Goal: Task Accomplishment & Management: Complete application form

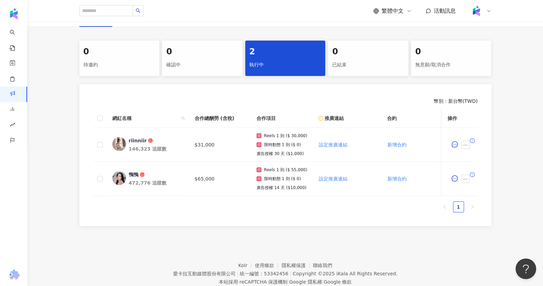
scroll to position [129, 0]
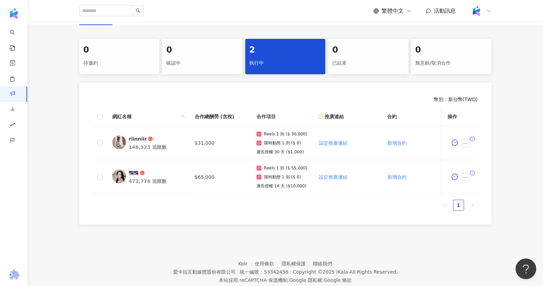
drag, startPoint x: 290, startPoint y: 200, endPoint x: 293, endPoint y: 197, distance: 4.1
click at [293, 194] on div "網紅名稱 合作總酬勞 (含稅) 合作項目 推廣連結 合約 勞報單 其他附件 上線連結 領款人身份 備註 付款狀態 操作 riinniir 146,323 追蹤…" at bounding box center [285, 150] width 384 height 87
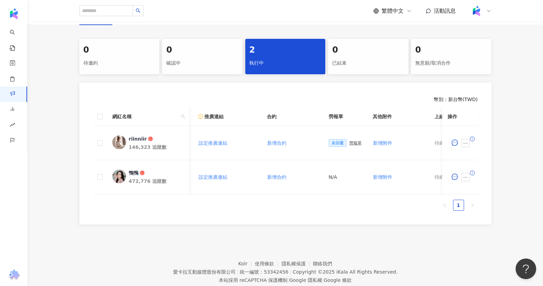
scroll to position [0, 297]
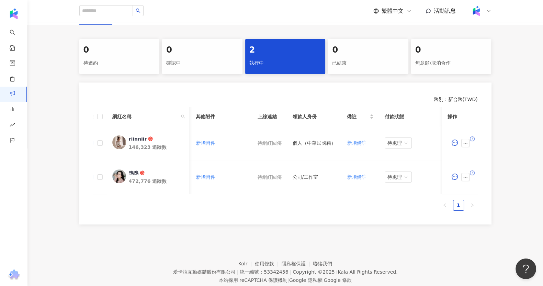
click at [514, 100] on div "0 待邀約 0 確認中 2 執行中 0 已結束 0 無意願/取消合作 幣別 ： 新台幣 ( TWD ) 網紅名稱 合作總酬勞 (含稅) 合作項目 推廣連結 合…" at bounding box center [284, 131] width 515 height 185
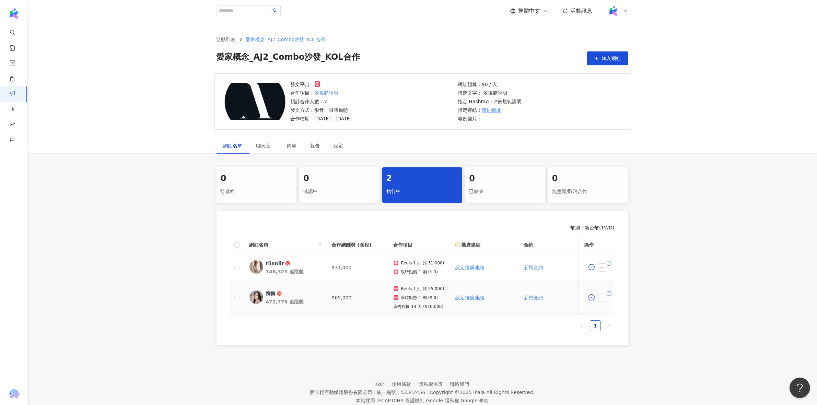
click at [398, 313] on td "Reels 1 則 ($ 55,000) 限時動態 1 則 ($ 0) 廣告授權 14 天 ($10,000)" at bounding box center [419, 298] width 62 height 34
click at [605, 267] on button "button" at bounding box center [602, 268] width 8 height 8
click at [621, 123] on span "設定合作條件" at bounding box center [618, 121] width 29 height 8
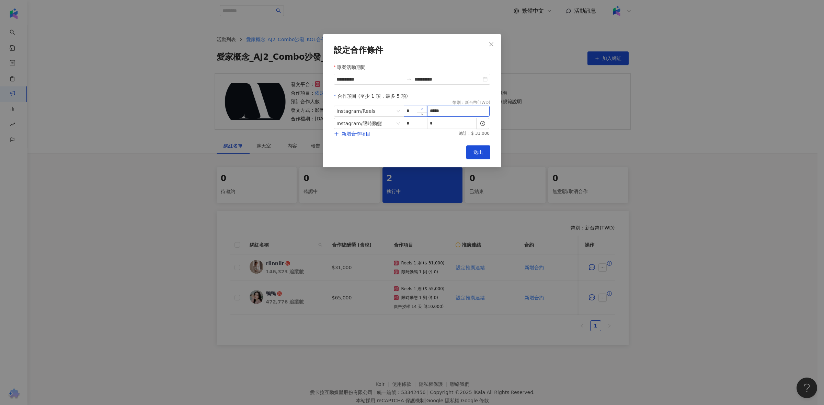
drag, startPoint x: 464, startPoint y: 114, endPoint x: 426, endPoint y: 109, distance: 38.4
click at [426, 109] on span "Instagram / Reels * *****" at bounding box center [412, 111] width 157 height 11
click at [443, 109] on input "*****" at bounding box center [458, 111] width 62 height 10
drag, startPoint x: 445, startPoint y: 112, endPoint x: 435, endPoint y: 116, distance: 10.9
click at [437, 115] on input "*****" at bounding box center [458, 111] width 62 height 10
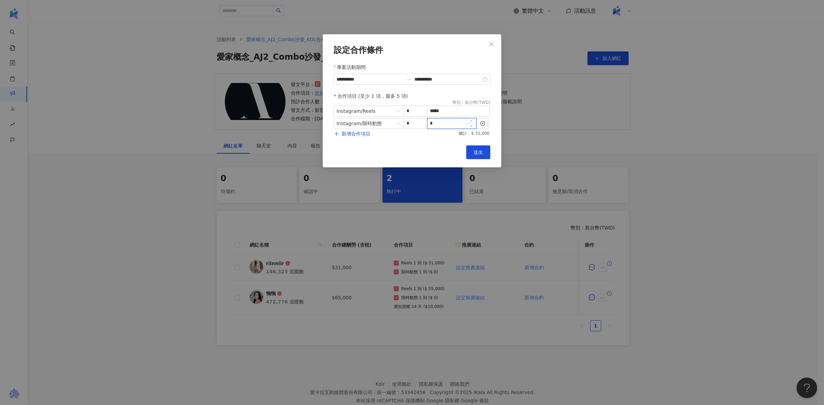
click at [448, 125] on input "*" at bounding box center [451, 123] width 49 height 10
click at [494, 46] on icon "close" at bounding box center [490, 44] width 5 height 5
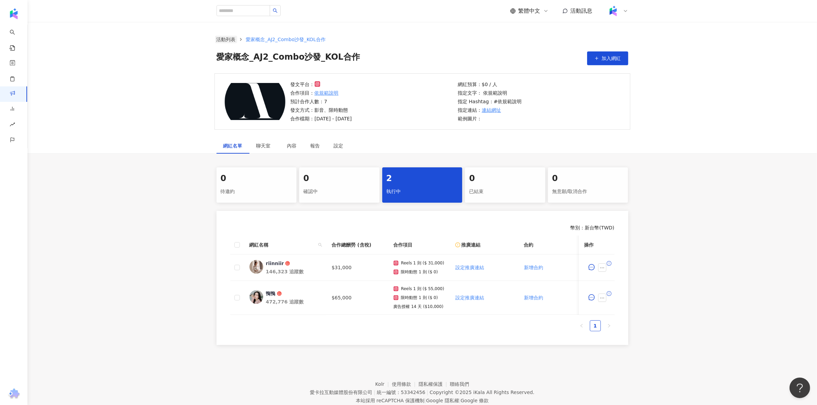
click at [228, 41] on link "活動列表" at bounding box center [226, 40] width 22 height 8
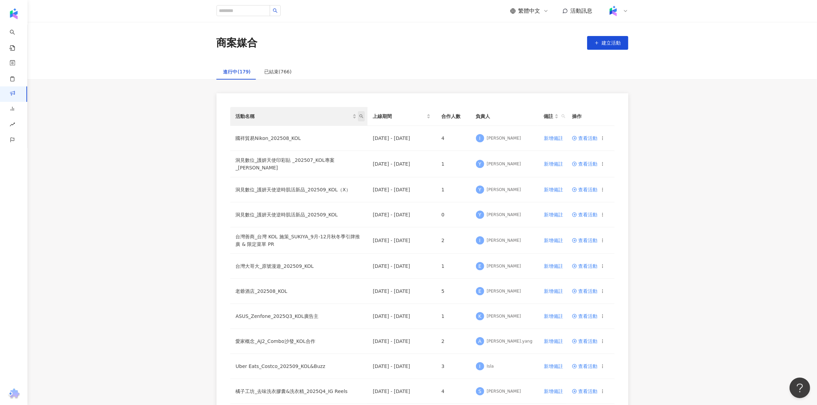
click at [364, 116] on span "活動名稱" at bounding box center [361, 116] width 7 height 10
click at [288, 366] on td "Uber Eats_Costco_202509_KOL&Buzz" at bounding box center [298, 366] width 137 height 25
click at [579, 366] on span "查看活動" at bounding box center [584, 366] width 25 height 5
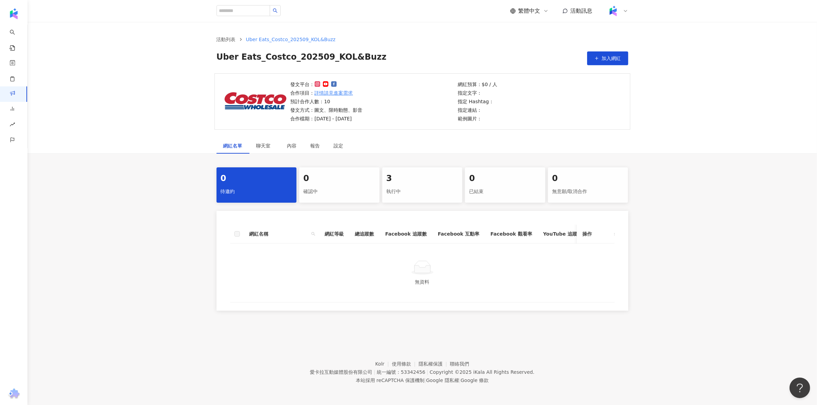
click at [409, 191] on div "執行中" at bounding box center [423, 192] width 72 height 12
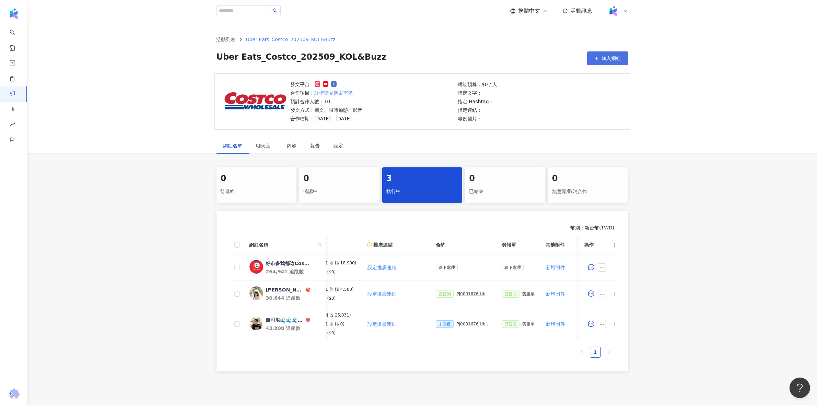
click at [619, 62] on button "加入網紅" at bounding box center [607, 58] width 41 height 14
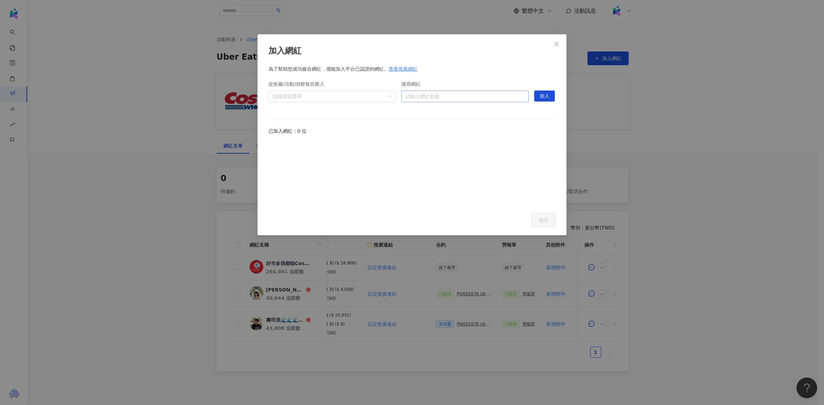
click at [469, 98] on input "搜尋網紅" at bounding box center [464, 96] width 119 height 11
type input "****"
click at [468, 111] on div "我是老爸,我不要當爸!" at bounding box center [448, 110] width 45 height 7
click at [537, 95] on button "加入" at bounding box center [544, 96] width 21 height 11
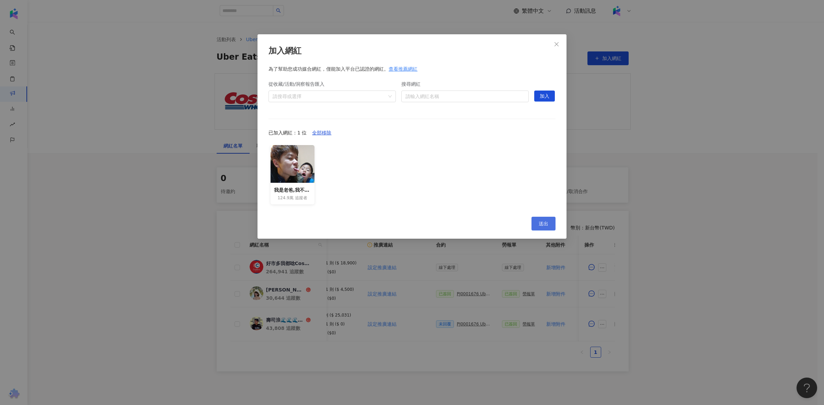
click at [550, 226] on button "送出" at bounding box center [543, 224] width 24 height 14
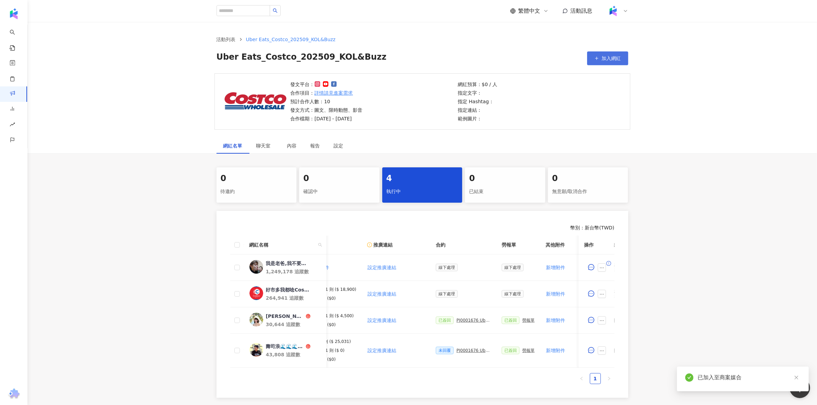
click at [610, 59] on span "加入網紅" at bounding box center [611, 58] width 19 height 5
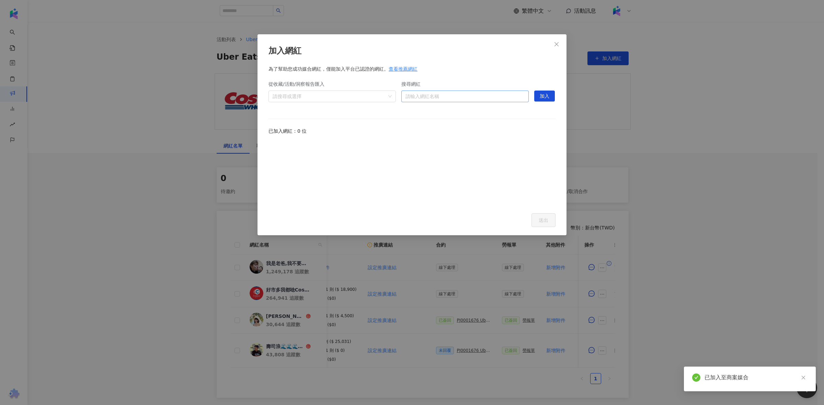
click at [480, 99] on input "搜尋網紅" at bounding box center [464, 96] width 119 height 11
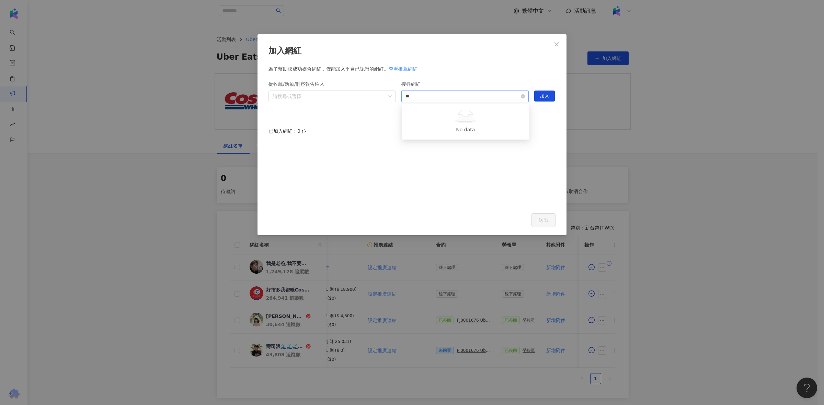
type input "*"
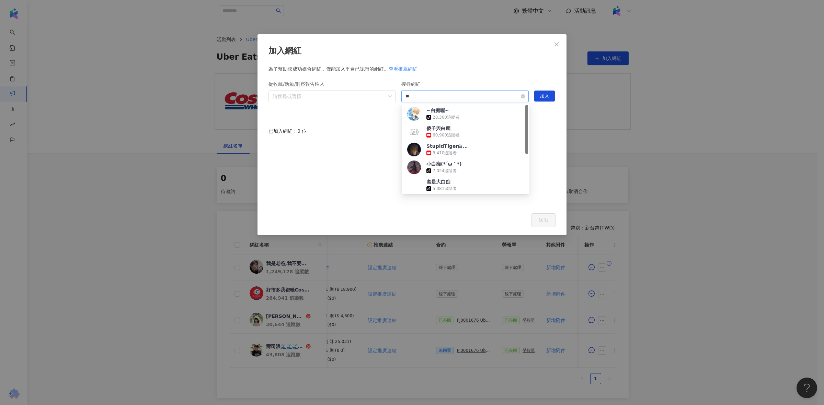
type input "**"
click at [480, 169] on div "4,079,111 追蹤者" at bounding box center [467, 171] width 33 height 6
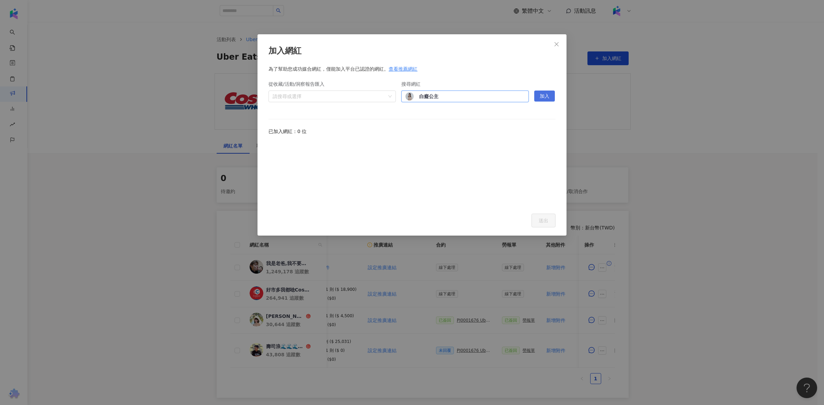
click at [542, 95] on span "加入" at bounding box center [545, 96] width 10 height 11
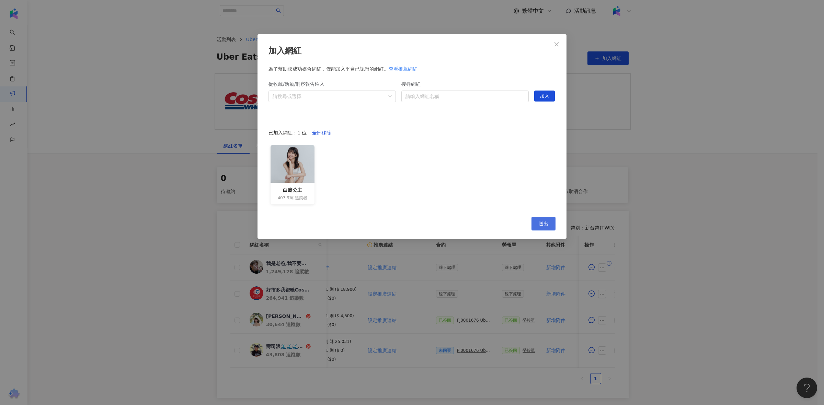
click at [541, 223] on span "送出" at bounding box center [544, 223] width 10 height 5
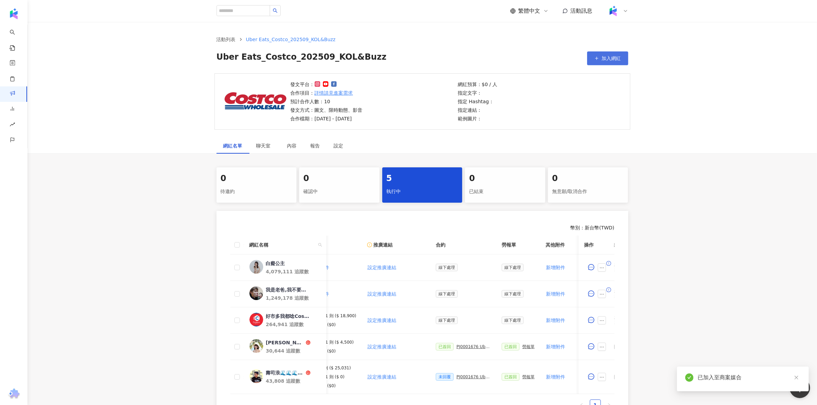
click at [604, 62] on button "加入網紅" at bounding box center [607, 58] width 41 height 14
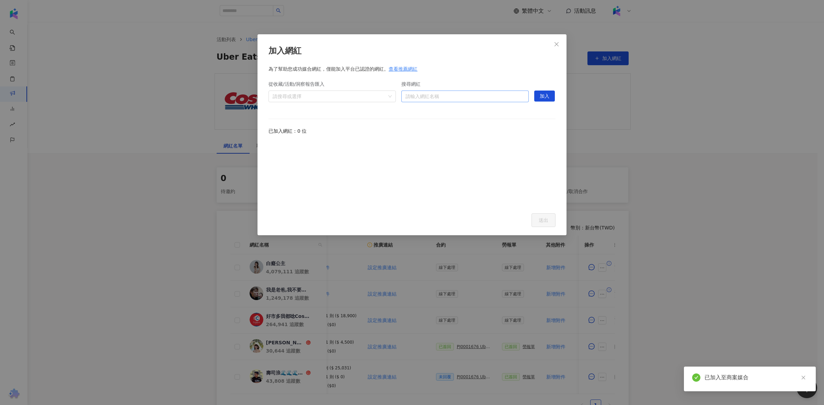
click at [495, 98] on input "搜尋網紅" at bounding box center [464, 96] width 119 height 11
type input "***"
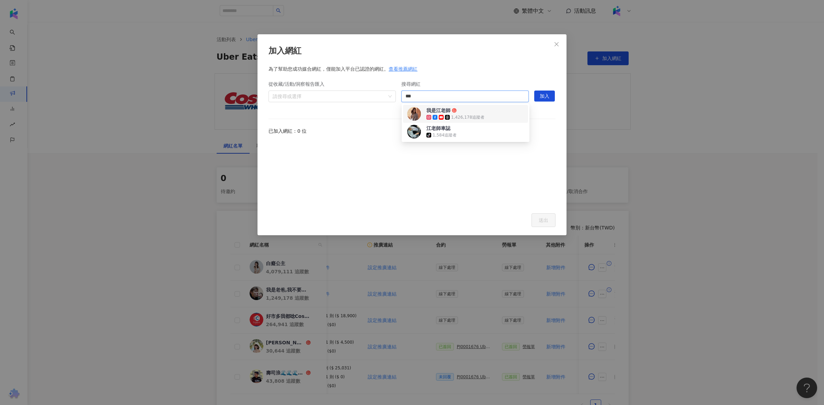
click at [477, 111] on div "我是江老師 1,426,178 追蹤者" at bounding box center [455, 114] width 58 height 14
click at [546, 98] on span "加入" at bounding box center [545, 96] width 10 height 11
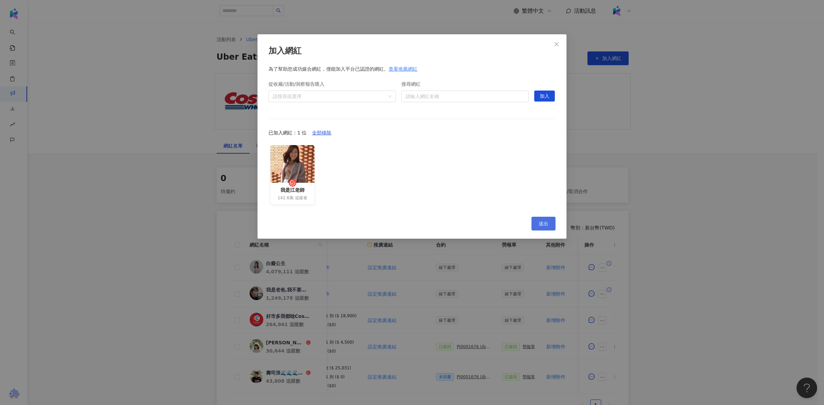
click at [544, 225] on span "送出" at bounding box center [544, 223] width 10 height 5
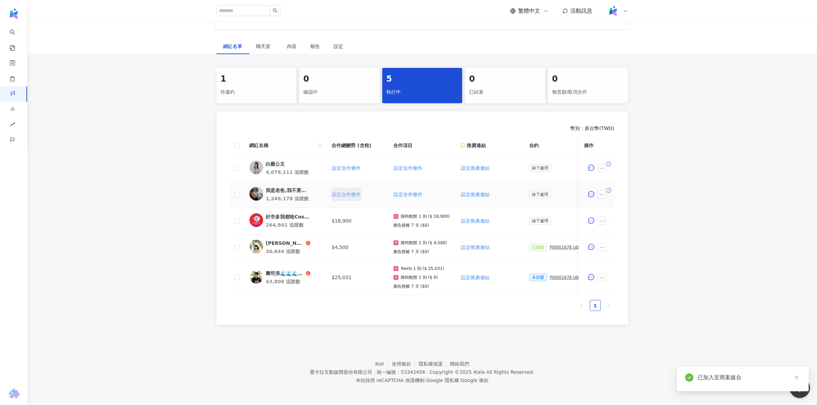
click at [348, 192] on span "設定合作條件" at bounding box center [346, 194] width 29 height 5
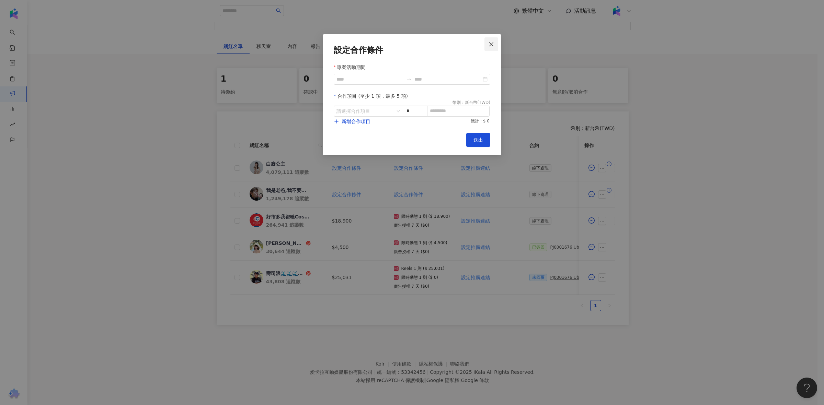
click at [495, 45] on span "Close" at bounding box center [491, 44] width 14 height 5
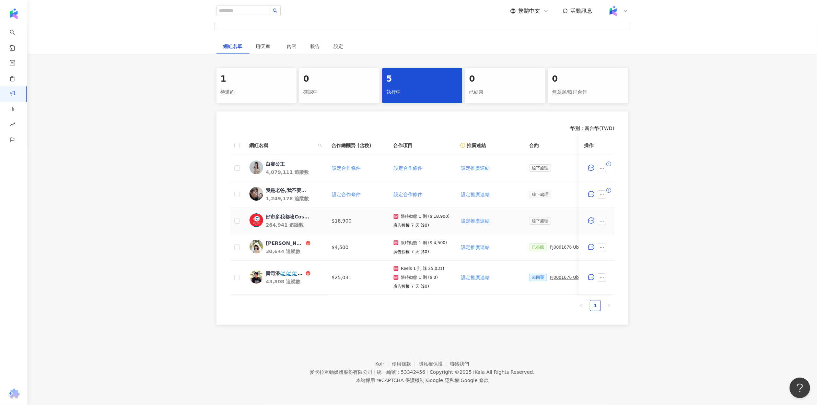
click at [335, 213] on td "$18,900" at bounding box center [357, 221] width 62 height 26
click at [353, 192] on span "設定合作條件" at bounding box center [346, 194] width 29 height 5
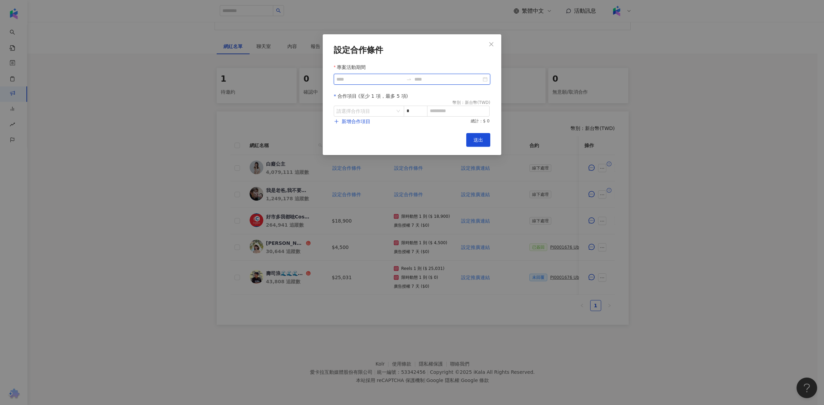
click at [373, 79] on input "專案活動期間" at bounding box center [369, 80] width 67 height 8
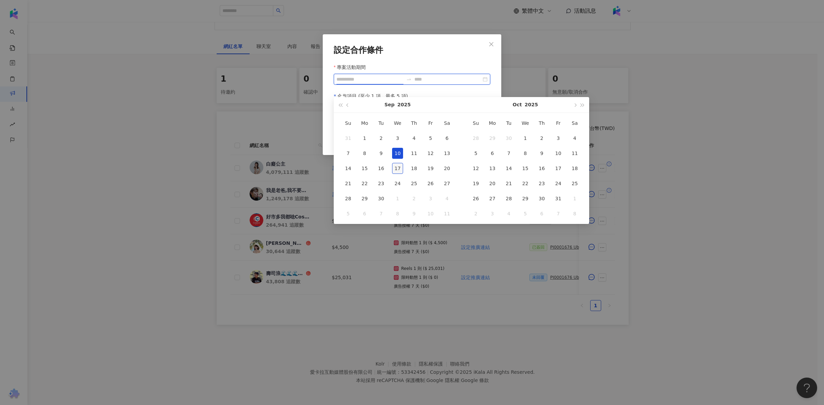
type input "**********"
click at [396, 163] on div "17" at bounding box center [397, 168] width 11 height 11
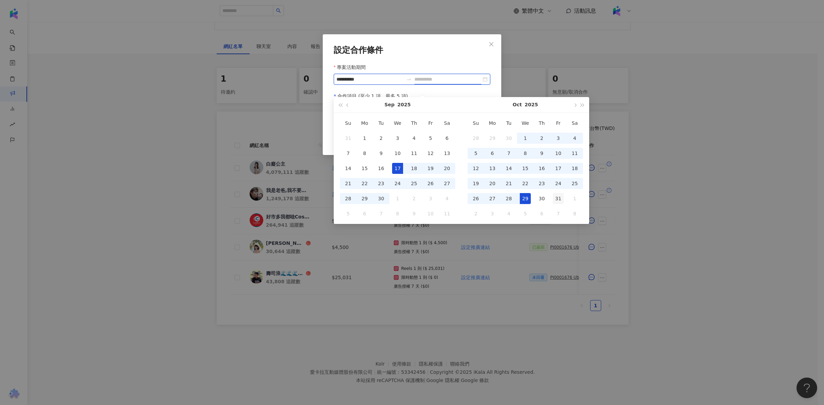
type input "**********"
click at [554, 193] on div "31" at bounding box center [558, 198] width 11 height 11
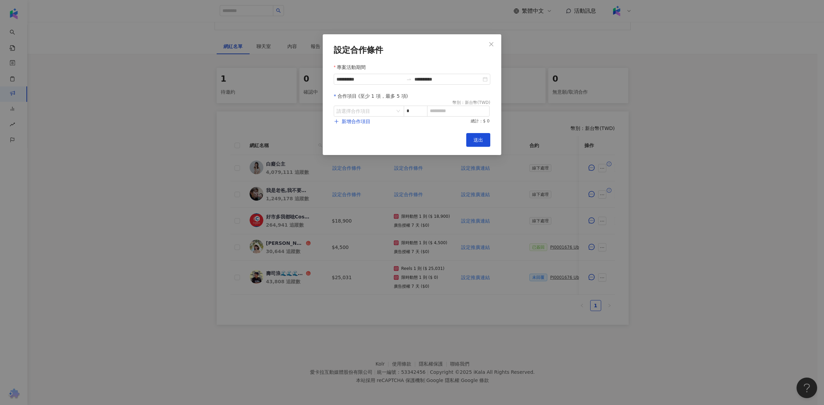
click at [387, 118] on form "**********" at bounding box center [412, 85] width 157 height 80
click at [386, 114] on input "search" at bounding box center [365, 111] width 58 height 10
click at [354, 143] on div "Instagram" at bounding box center [351, 147] width 24 height 8
click at [391, 130] on div "貼文" at bounding box center [393, 134] width 27 height 8
click at [442, 110] on input at bounding box center [458, 111] width 62 height 10
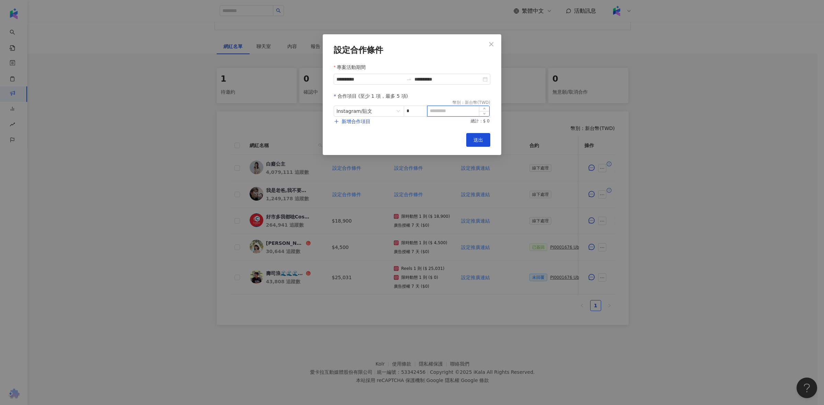
click at [437, 115] on input at bounding box center [458, 111] width 62 height 10
click at [447, 115] on input "***" at bounding box center [458, 111] width 62 height 10
type input "******"
click at [356, 119] on span "新增合作項目" at bounding box center [356, 121] width 29 height 5
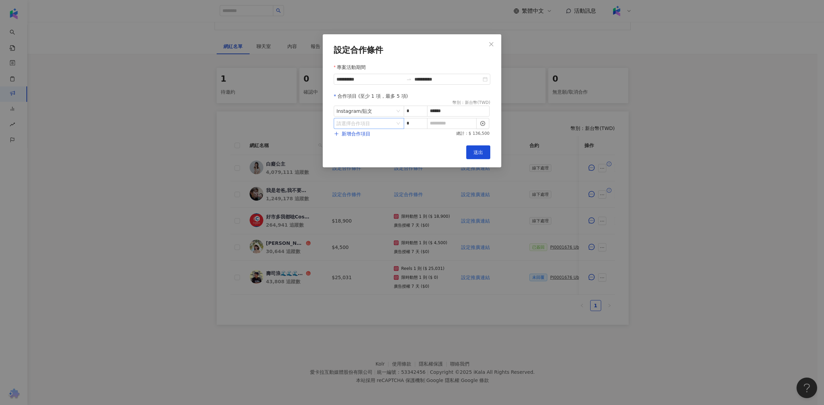
click at [375, 123] on input "search" at bounding box center [365, 123] width 58 height 10
click at [356, 156] on div "Instagram" at bounding box center [351, 160] width 24 height 8
click at [396, 185] on span "限時動態" at bounding box center [389, 187] width 19 height 5
click at [415, 125] on input "*" at bounding box center [415, 123] width 23 height 10
type input "*"
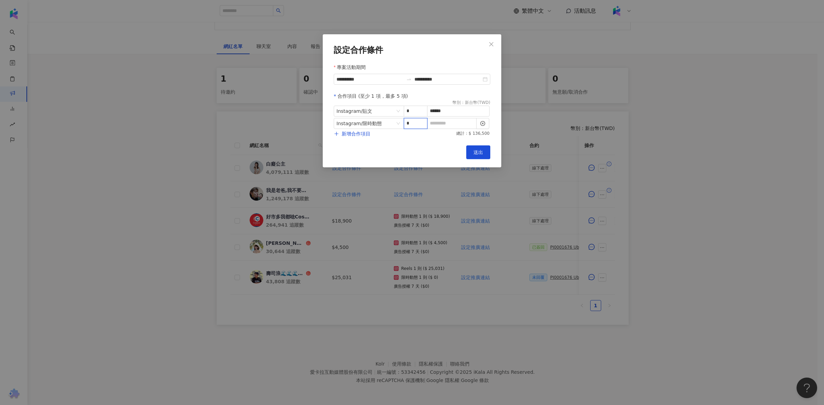
type input "*"
click at [447, 123] on input at bounding box center [451, 123] width 49 height 10
type input "*"
click at [359, 134] on span "新增合作項目" at bounding box center [356, 133] width 29 height 5
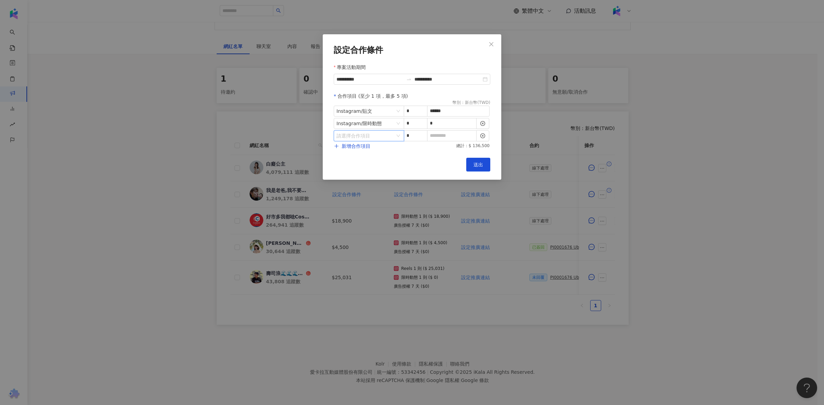
click at [373, 134] on input "search" at bounding box center [365, 136] width 58 height 10
click at [357, 196] on div "其他" at bounding box center [351, 200] width 24 height 8
click at [359, 169] on div "Instagram" at bounding box center [351, 173] width 24 height 8
click at [350, 196] on div "其他" at bounding box center [351, 200] width 24 height 8
click at [392, 155] on div "廣告授權" at bounding box center [391, 159] width 22 height 8
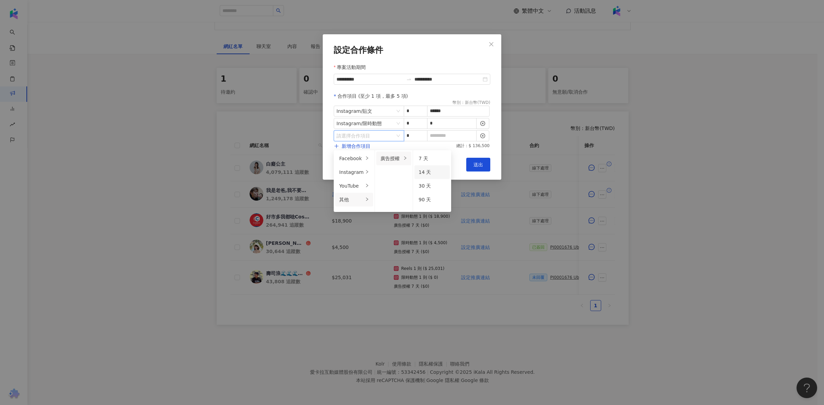
click at [421, 170] on span "14 天" at bounding box center [424, 172] width 12 height 5
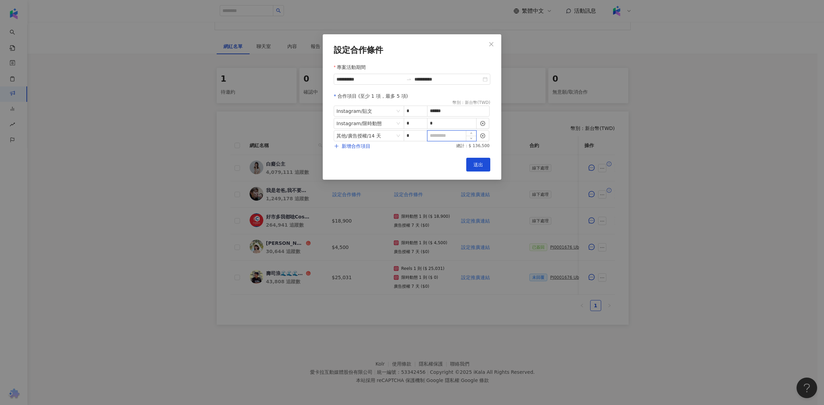
click at [445, 138] on input at bounding box center [451, 136] width 49 height 10
type input "*"
click at [432, 155] on div "**********" at bounding box center [412, 107] width 179 height 146
click at [477, 164] on span "送出" at bounding box center [478, 164] width 10 height 5
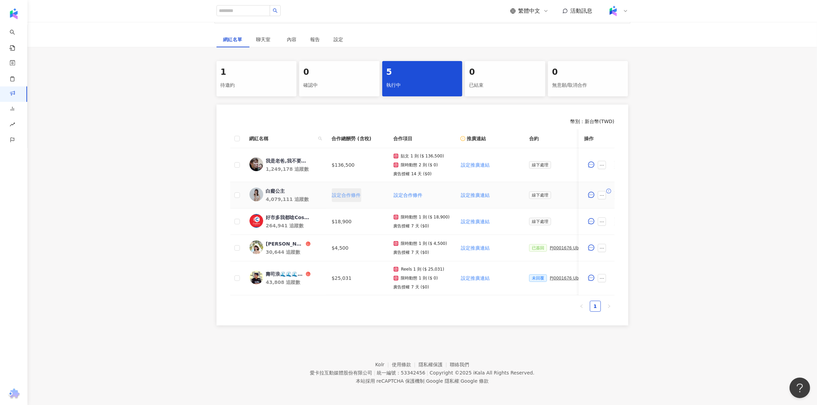
click at [345, 194] on span "設定合作條件" at bounding box center [346, 195] width 29 height 5
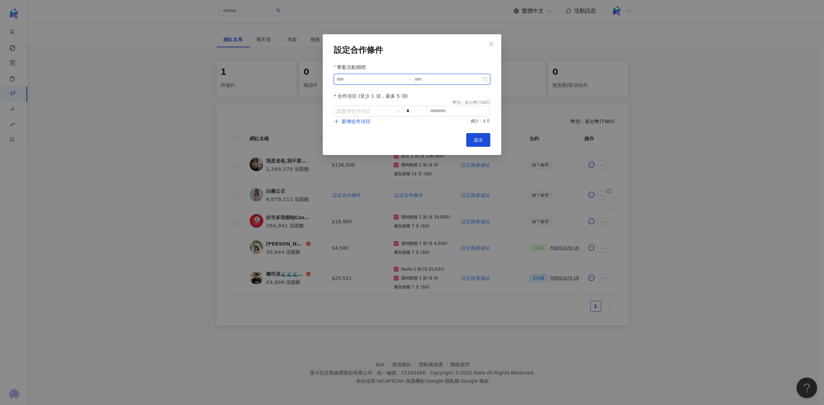
click at [376, 79] on input "專案活動期間" at bounding box center [369, 80] width 67 height 8
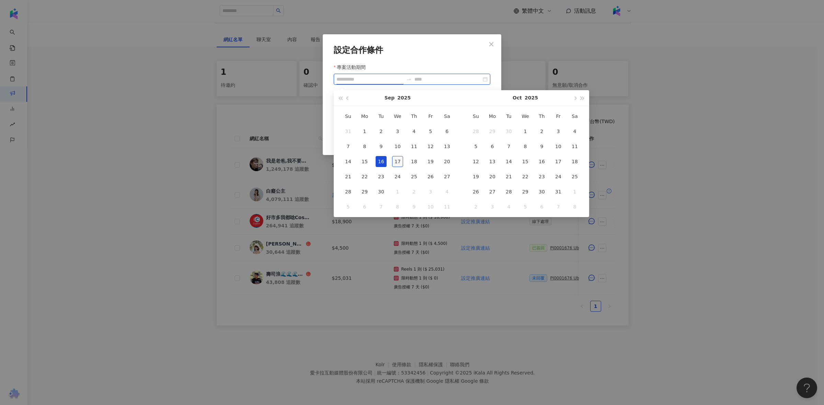
type input "**********"
click at [397, 159] on div "17" at bounding box center [397, 161] width 11 height 11
type input "**********"
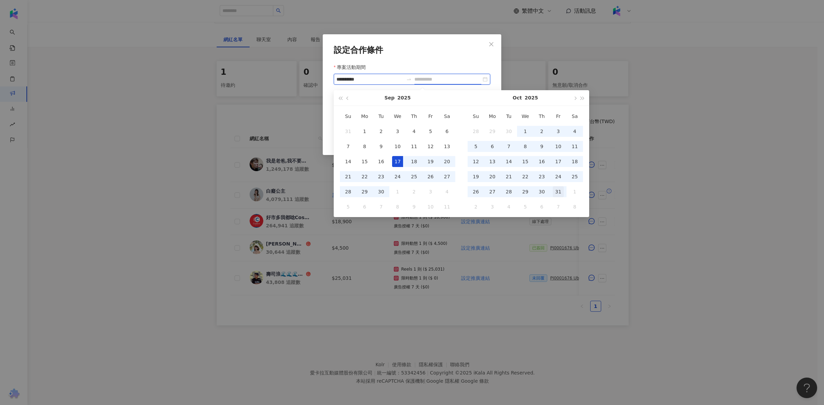
type input "**********"
click at [561, 192] on div "31" at bounding box center [558, 191] width 11 height 11
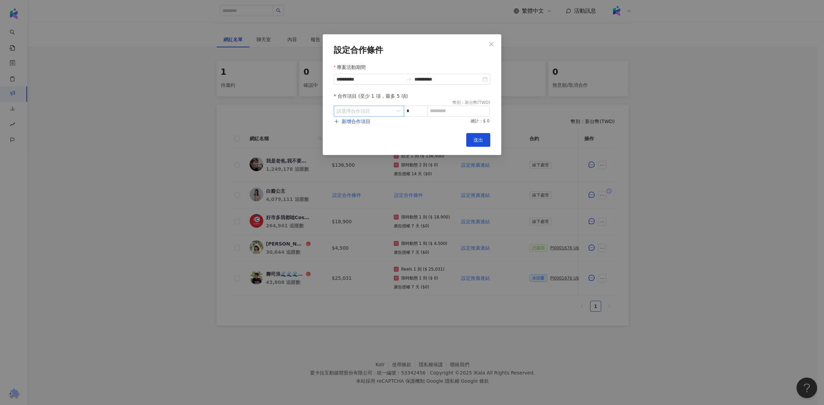
click at [372, 108] on input "search" at bounding box center [365, 111] width 58 height 10
click at [365, 143] on div at bounding box center [367, 140] width 4 height 7
click at [396, 165] on span "限時動態" at bounding box center [389, 167] width 19 height 5
drag, startPoint x: 411, startPoint y: 111, endPoint x: 416, endPoint y: 109, distance: 5.8
click at [411, 111] on input "*" at bounding box center [415, 111] width 23 height 10
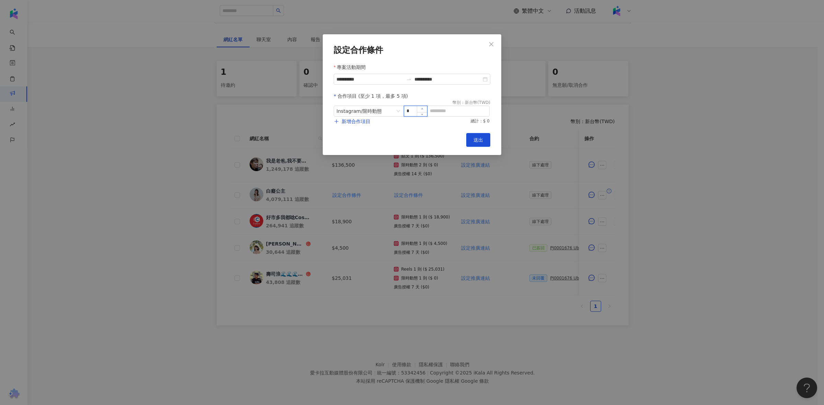
type input "*"
click at [424, 109] on span "Increase Value" at bounding box center [422, 109] width 10 height 6
click at [440, 111] on input at bounding box center [458, 111] width 62 height 10
type input "*"
type input "******"
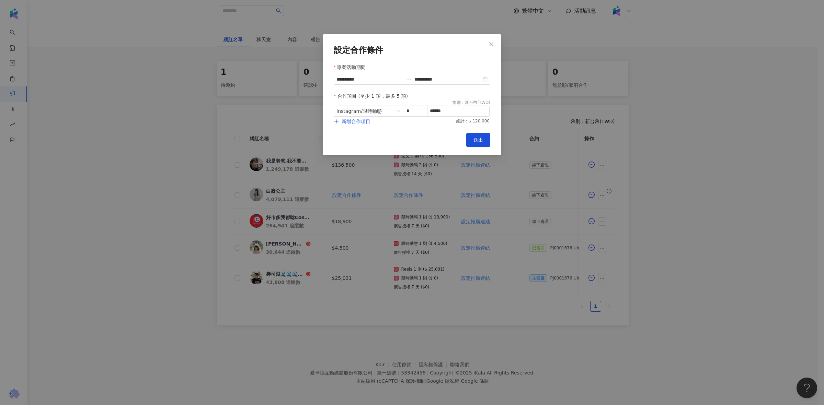
click at [353, 126] on button "新增合作項目" at bounding box center [352, 122] width 37 height 14
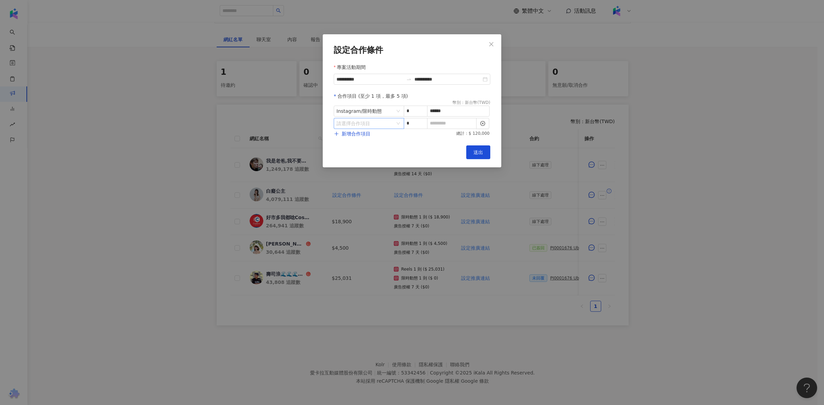
click at [374, 126] on input "search" at bounding box center [365, 123] width 58 height 10
click at [349, 184] on div "其他" at bounding box center [351, 181] width 24 height 8
click at [396, 141] on div "廣告授權" at bounding box center [391, 140] width 22 height 8
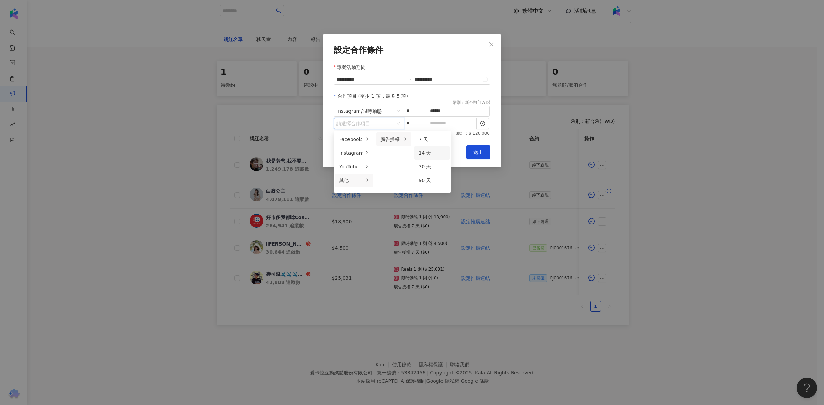
click at [421, 153] on span "14 天" at bounding box center [424, 152] width 12 height 5
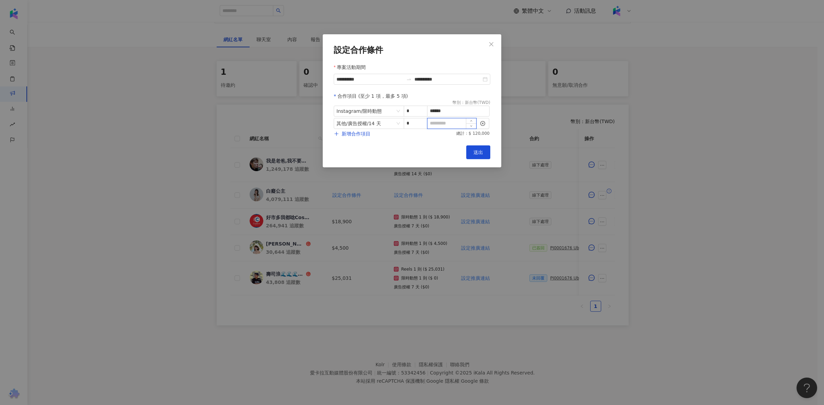
click at [443, 125] on input at bounding box center [451, 123] width 49 height 10
type input "*"
click at [340, 131] on button "新增合作項目" at bounding box center [352, 134] width 37 height 14
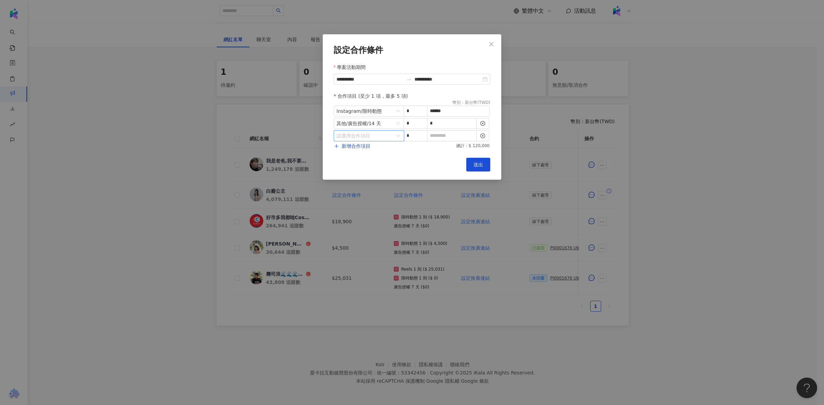
click at [376, 139] on input "search" at bounding box center [365, 136] width 58 height 10
click at [359, 189] on div "其他" at bounding box center [351, 193] width 24 height 8
click at [351, 155] on div "Facebook" at bounding box center [351, 152] width 24 height 8
click at [350, 177] on div "YouTube" at bounding box center [351, 179] width 24 height 8
click at [443, 156] on div "**********" at bounding box center [412, 107] width 179 height 146
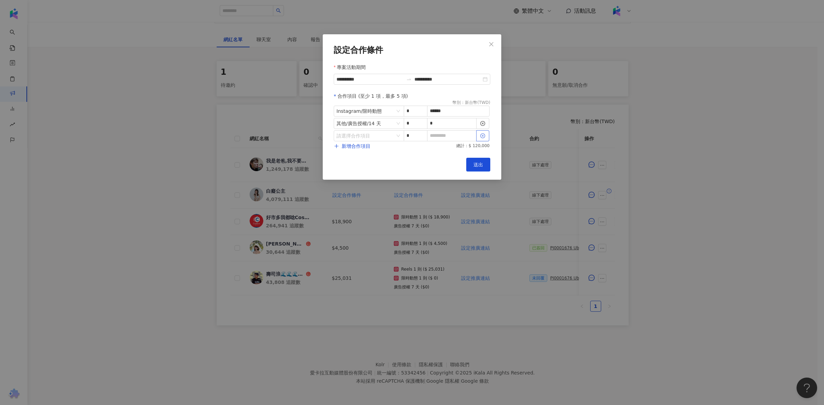
click at [483, 136] on icon "close-circle" at bounding box center [482, 136] width 5 height 5
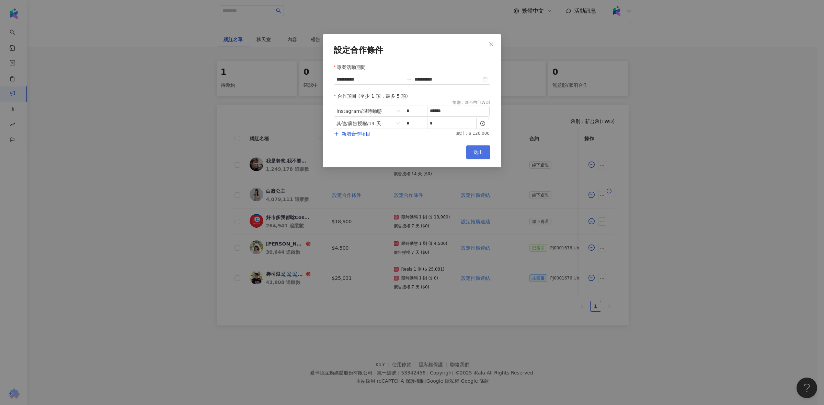
click at [484, 149] on button "送出" at bounding box center [478, 153] width 24 height 14
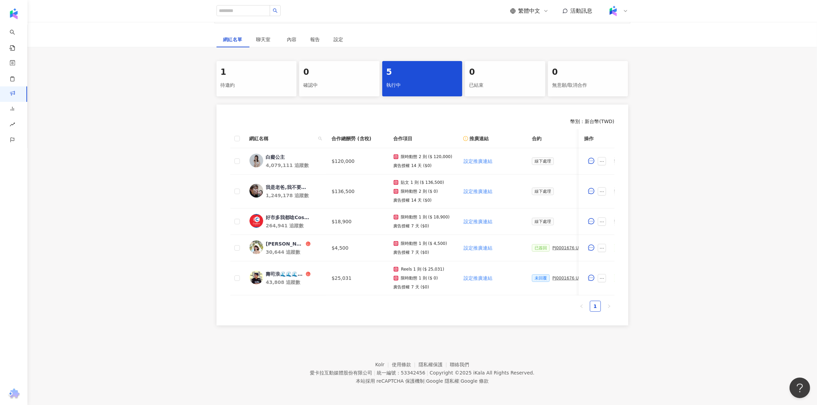
click at [355, 326] on div "幣別 ： 新台幣 ( TWD ) 網紅名稱 合作總酬勞 (含稅) 合作項目 推廣連結 合約 勞報單 其他附件 上線連結 領款人身份 備註 付款狀態 操作 白癡…" at bounding box center [423, 215] width 412 height 221
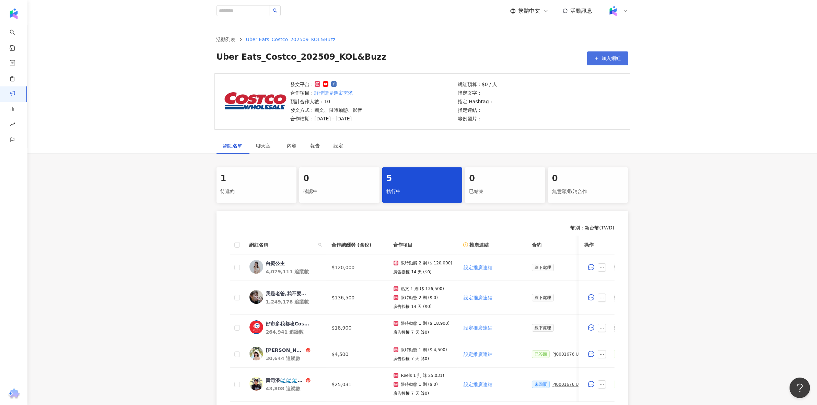
click at [608, 57] on span "加入網紅" at bounding box center [611, 58] width 19 height 5
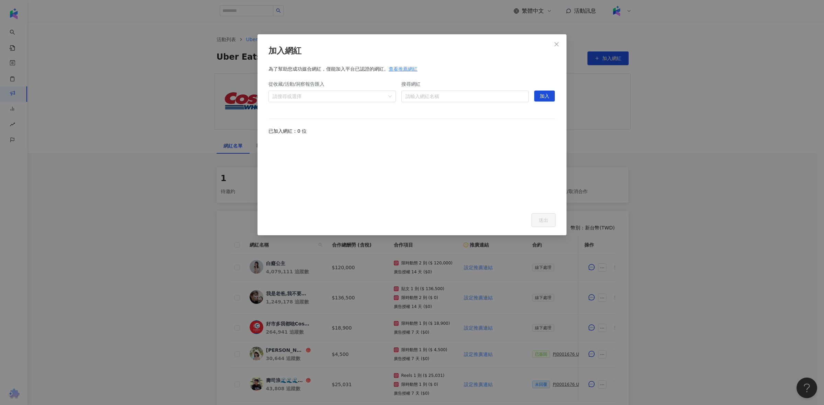
click at [452, 103] on form "搜尋網紅 請輸入網紅名稱" at bounding box center [464, 93] width 127 height 34
click at [456, 96] on input "搜尋網紅" at bounding box center [464, 96] width 119 height 11
type input "***"
click at [467, 111] on span "我是江老師" at bounding box center [448, 110] width 45 height 7
click at [548, 95] on span "加入" at bounding box center [545, 96] width 10 height 11
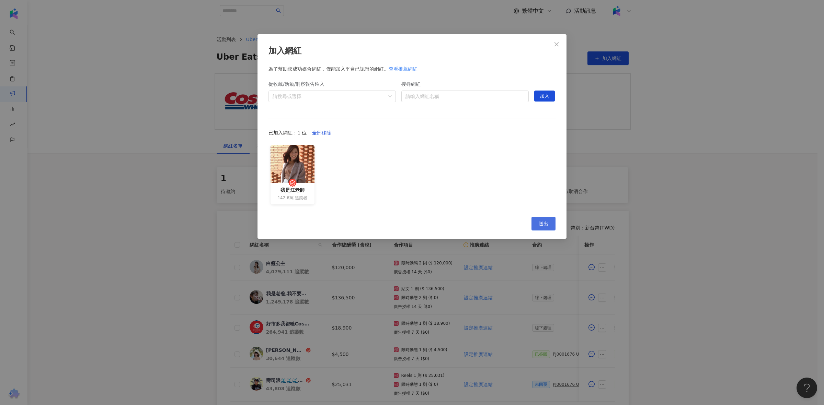
click at [546, 229] on button "送出" at bounding box center [543, 224] width 24 height 14
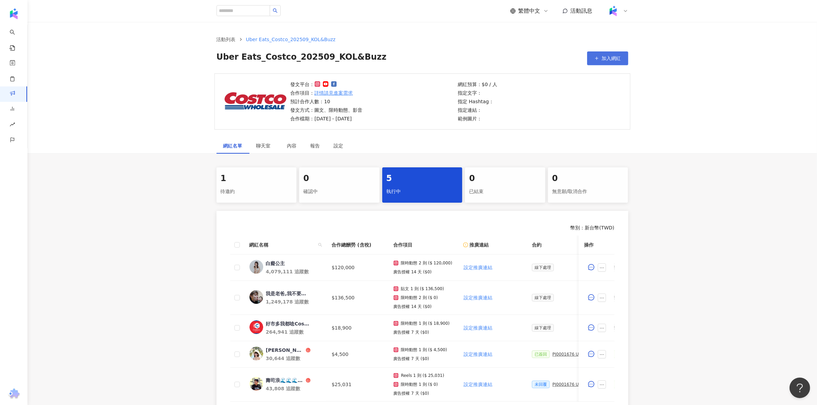
click at [623, 56] on button "加入網紅" at bounding box center [607, 58] width 41 height 14
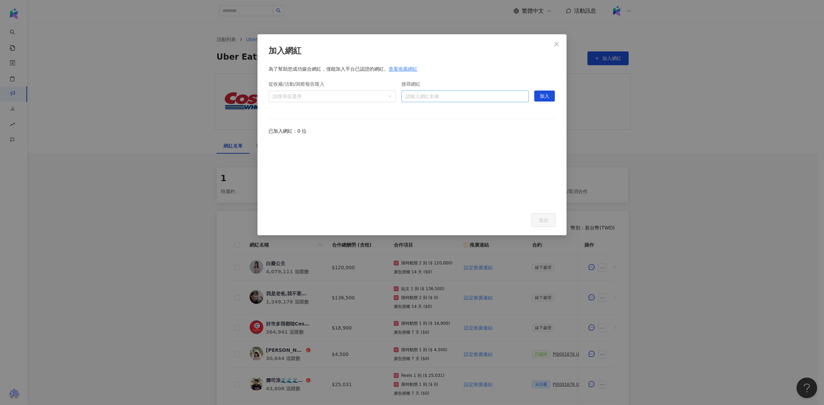
click at [427, 101] on input "搜尋網紅" at bounding box center [464, 96] width 119 height 11
type input "***"
click at [447, 108] on div "我是江老師" at bounding box center [438, 110] width 24 height 7
click at [533, 92] on div "從收藏/活動/洞察報告匯入 請搜尋或選擇 搜尋網紅 {"id":"fc059b78-2dfc-4235-b80d-5025e8ef12aa","name":"…" at bounding box center [411, 93] width 287 height 35
click at [538, 93] on button "加入" at bounding box center [544, 96] width 21 height 11
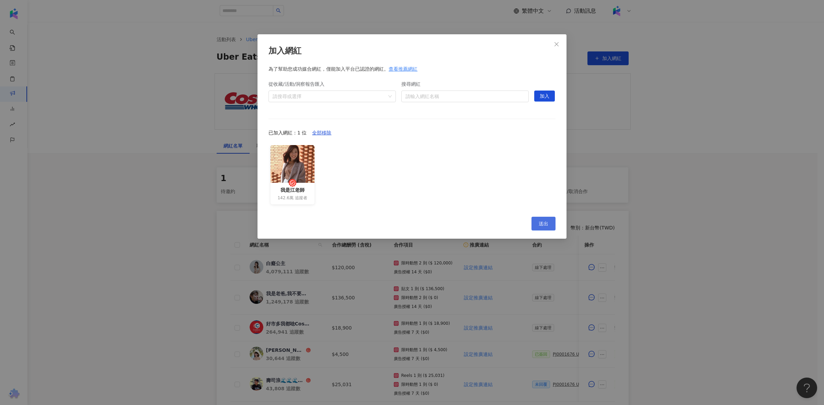
click at [539, 220] on button "送出" at bounding box center [543, 224] width 24 height 14
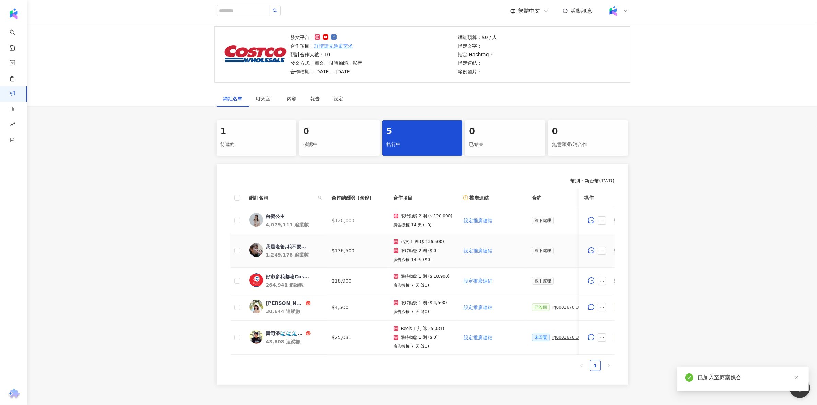
scroll to position [114, 0]
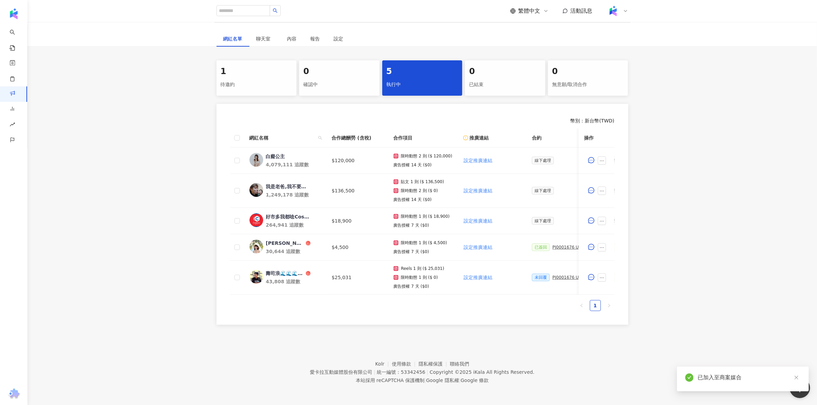
drag, startPoint x: 387, startPoint y: 295, endPoint x: 390, endPoint y: 292, distance: 3.7
click at [388, 293] on div "網紅名稱 合作總酬勞 (含稅) 合作項目 推廣連結 合約 勞報單 其他附件 上線連結 領款人身份 備註 付款狀態 操作 白癡公主 4,079,111 追蹤數 …" at bounding box center [422, 220] width 384 height 183
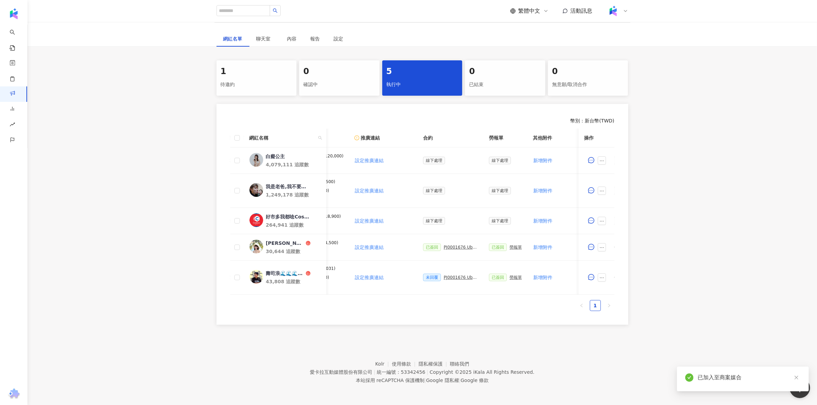
scroll to position [0, 107]
click at [244, 68] on div "1" at bounding box center [257, 72] width 72 height 12
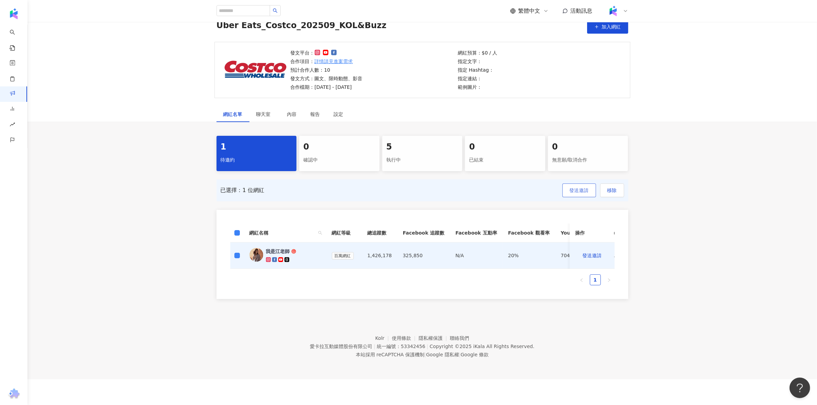
click at [583, 191] on span "發送邀請" at bounding box center [579, 190] width 19 height 5
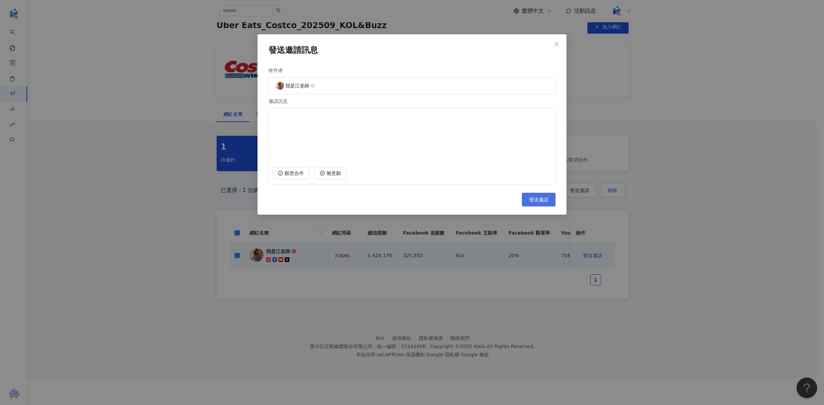
click at [548, 203] on span "發送邀請" at bounding box center [538, 199] width 19 height 5
click at [541, 196] on button "發送邀請" at bounding box center [534, 200] width 41 height 14
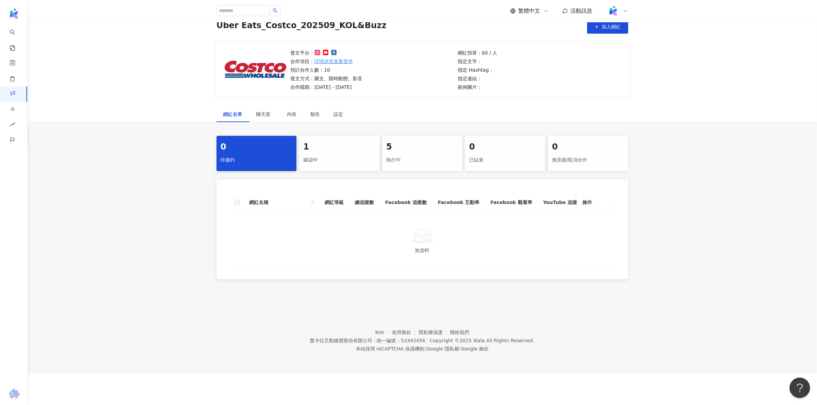
click at [313, 152] on div "1" at bounding box center [339, 147] width 72 height 12
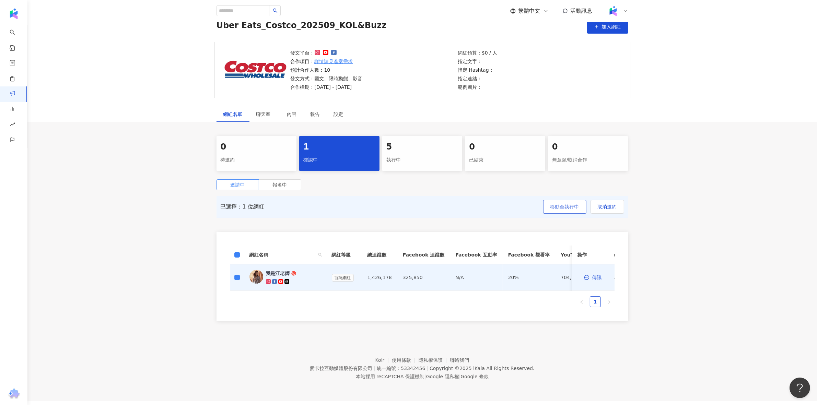
click at [563, 205] on span "移動至執行中" at bounding box center [565, 206] width 29 height 5
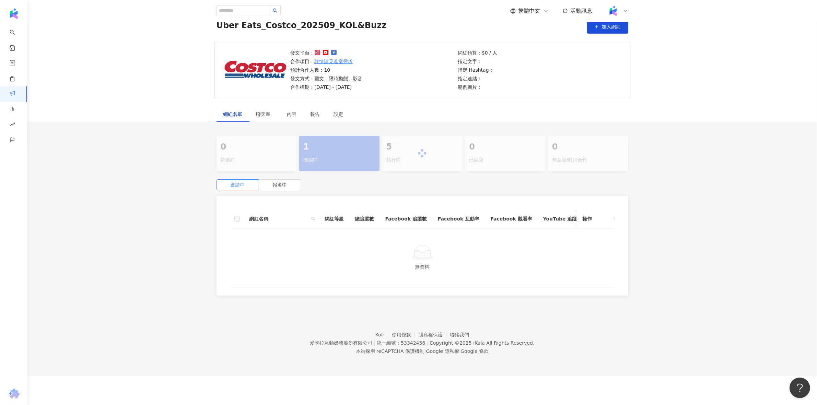
click at [422, 180] on div "邀請中 報名中" at bounding box center [423, 185] width 412 height 11
click at [431, 157] on div "執行中" at bounding box center [423, 160] width 72 height 12
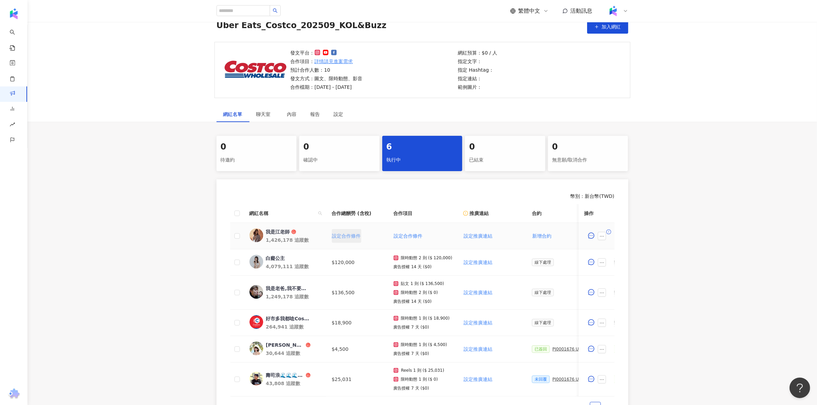
click at [357, 229] on button "設定合作條件" at bounding box center [347, 236] width 30 height 14
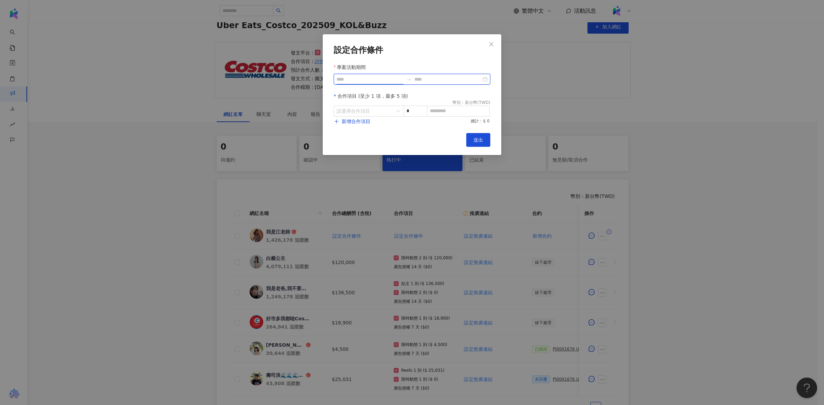
click at [382, 76] on input "專案活動期間" at bounding box center [369, 80] width 67 height 8
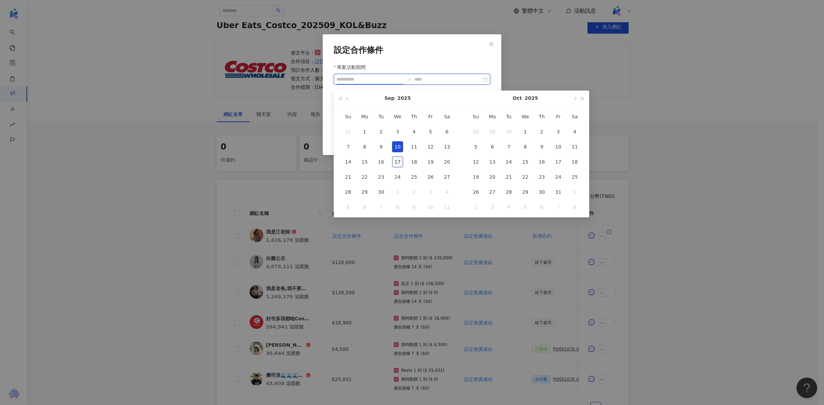
type input "**********"
click at [398, 160] on div "17" at bounding box center [397, 162] width 11 height 11
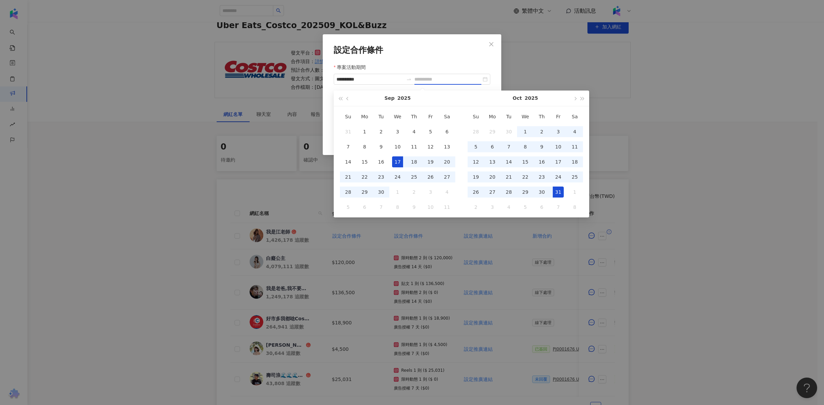
click at [561, 193] on div "31" at bounding box center [558, 192] width 11 height 11
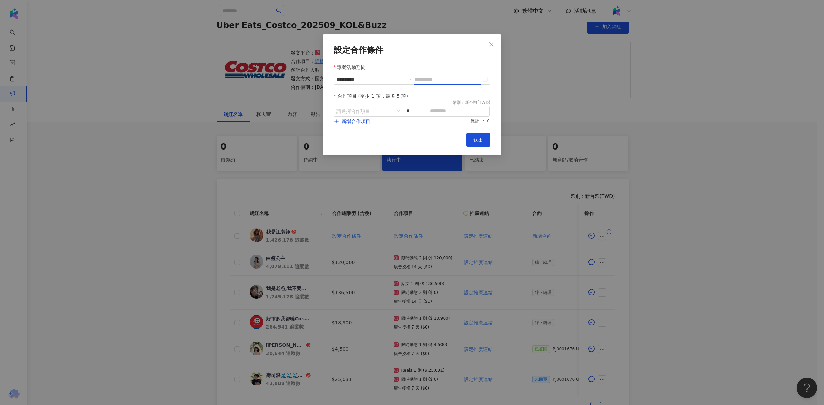
type input "**********"
click at [368, 112] on input "search" at bounding box center [365, 111] width 58 height 10
click at [361, 141] on div "Instagram" at bounding box center [351, 141] width 24 height 8
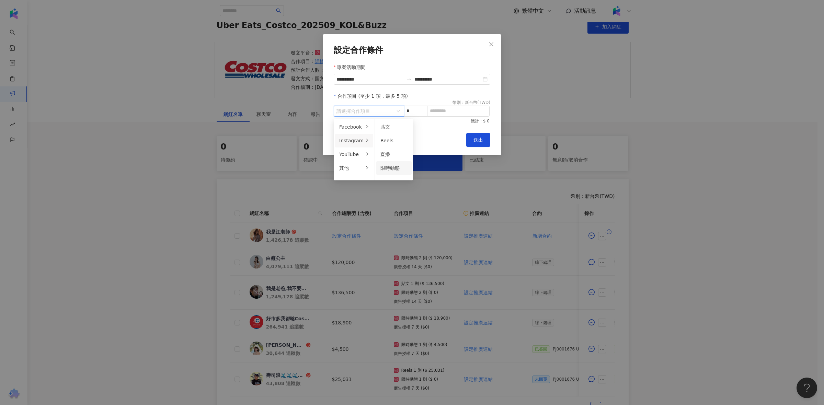
click at [391, 171] on span "限時動態" at bounding box center [389, 167] width 19 height 5
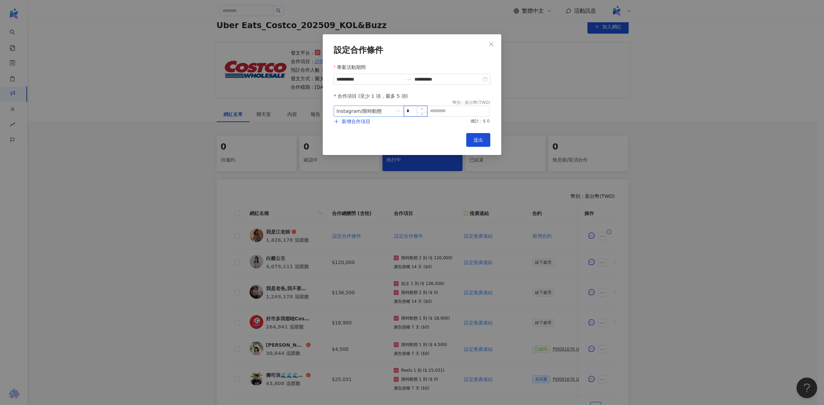
type input "*"
click at [422, 109] on icon "up" at bounding box center [422, 108] width 2 height 1
click at [439, 112] on input at bounding box center [458, 111] width 62 height 10
type input "******"
click at [350, 126] on button "新增合作項目" at bounding box center [352, 122] width 37 height 14
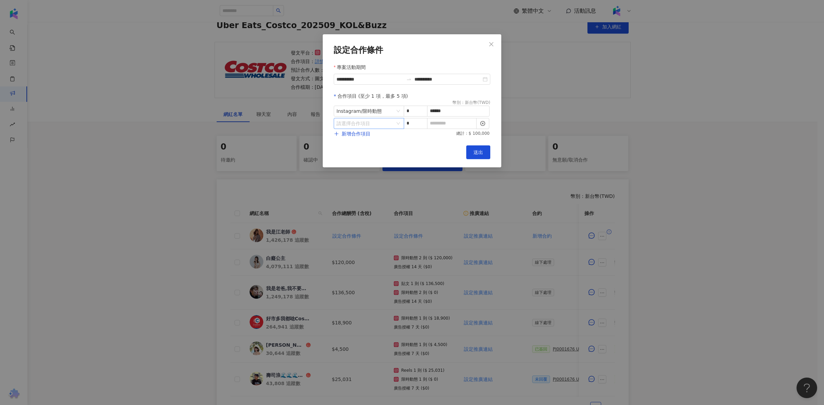
click at [368, 126] on input "search" at bounding box center [365, 123] width 58 height 10
click at [359, 152] on div "Instagram" at bounding box center [351, 153] width 24 height 8
click at [356, 175] on li "其他" at bounding box center [354, 181] width 38 height 14
click at [392, 139] on div "廣告授權" at bounding box center [391, 140] width 22 height 8
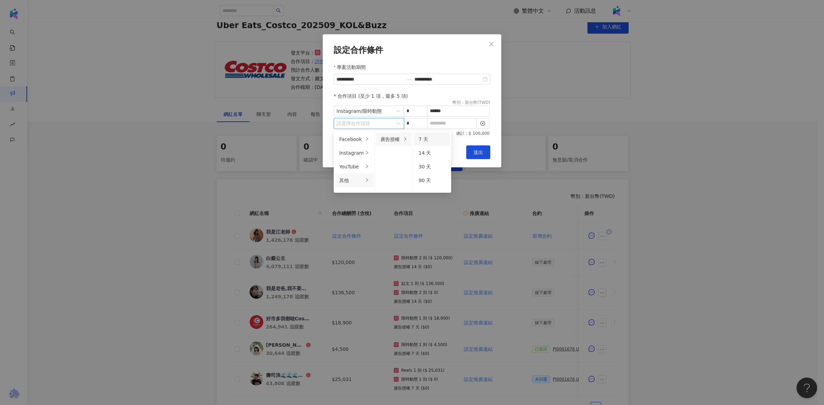
click at [431, 141] on div "7 天" at bounding box center [431, 140] width 27 height 8
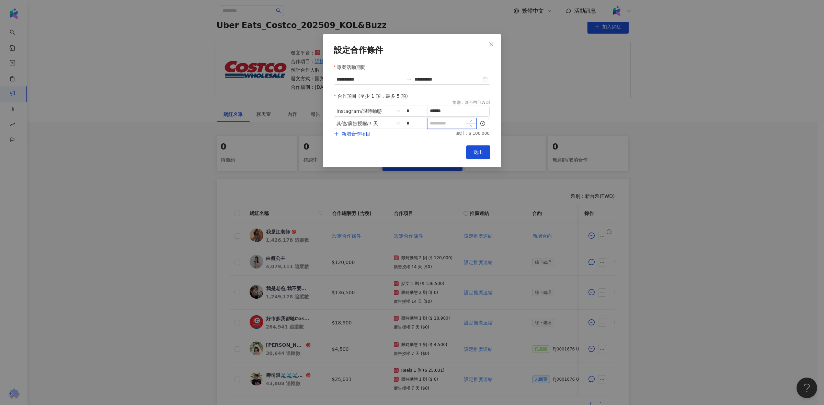
click at [451, 128] on input at bounding box center [451, 123] width 49 height 10
type input "*"
click at [486, 148] on button "送出" at bounding box center [478, 153] width 24 height 14
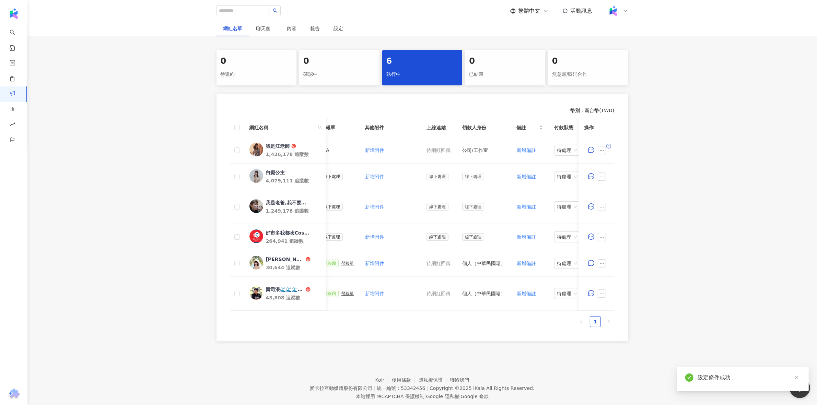
scroll to position [0, 311]
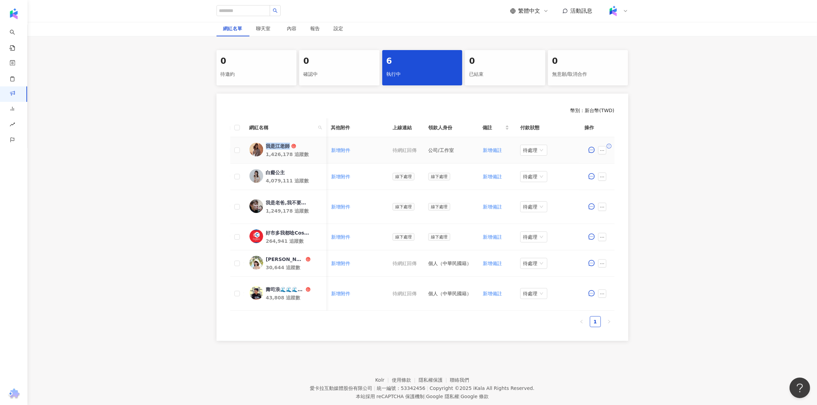
drag, startPoint x: 265, startPoint y: 145, endPoint x: 292, endPoint y: 142, distance: 26.9
click at [292, 143] on link "我是江老師 1,426,178 追蹤數" at bounding box center [285, 150] width 71 height 15
copy span "我是江老師"
